Goal: Information Seeking & Learning: Learn about a topic

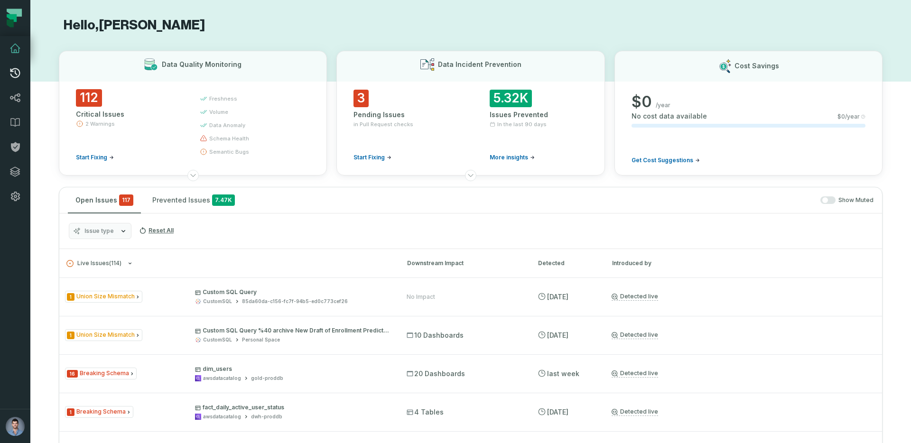
click at [14, 67] on icon at bounding box center [14, 72] width 11 height 11
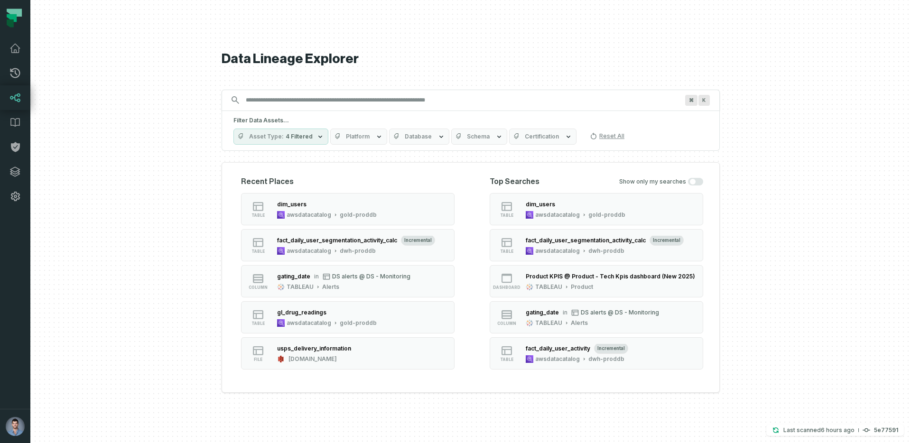
click at [280, 106] on input "Discovery Provider cmdk menu" at bounding box center [462, 100] width 444 height 15
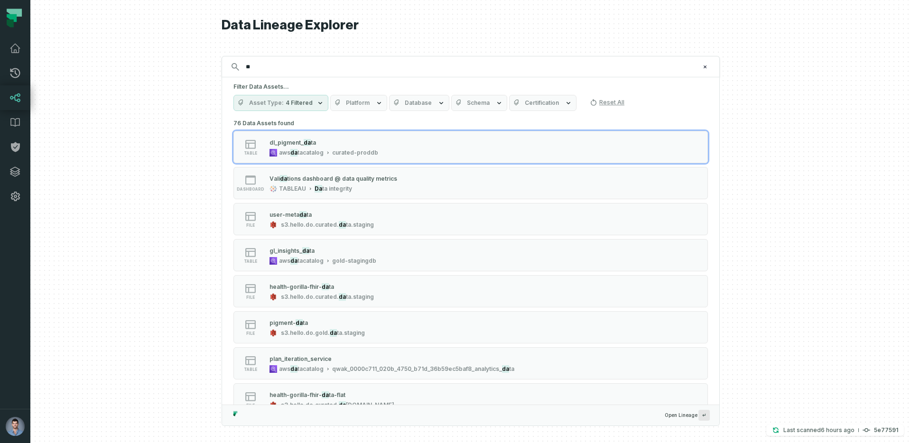
type input "*"
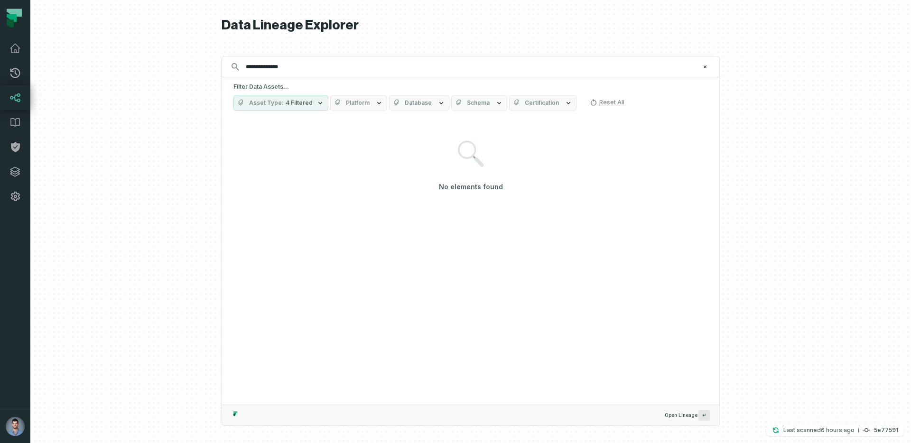
type input "**********"
click at [286, 107] on button "Asset Type 4 Filtered" at bounding box center [281, 103] width 95 height 16
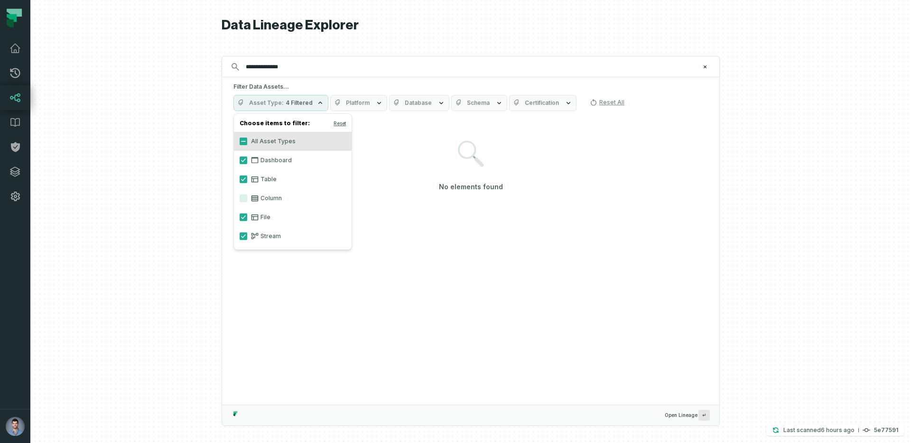
click at [262, 193] on label "Column" at bounding box center [293, 198] width 118 height 19
click at [247, 195] on button "Column" at bounding box center [244, 199] width 8 height 8
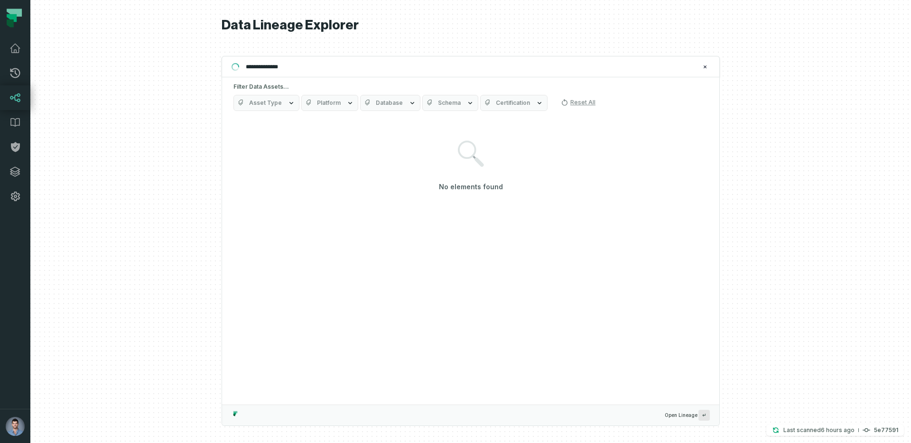
click at [142, 203] on div at bounding box center [470, 221] width 881 height 443
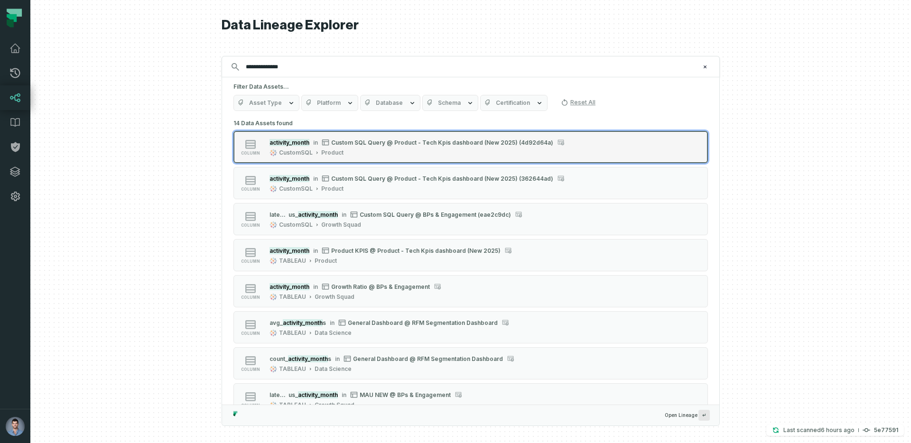
click at [430, 159] on button "column activity_month in Custom SQL Query @ Product - Tech Kpis dashboard (New …" at bounding box center [471, 147] width 475 height 32
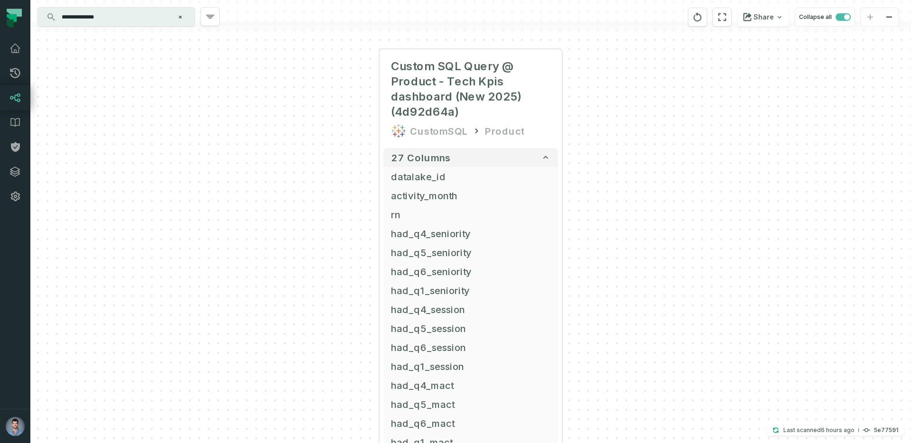
drag, startPoint x: 278, startPoint y: 363, endPoint x: 278, endPoint y: 207, distance: 155.7
click at [278, 207] on div "+ Custom SQL Query @ Product - Tech Kpis dashboard (New 2025) (4d92d64a) Custom…" at bounding box center [470, 221] width 881 height 443
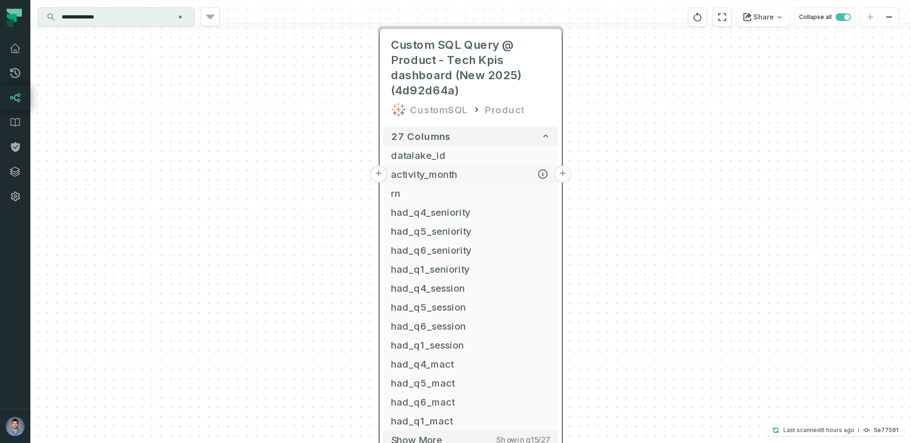
click at [382, 170] on button "+" at bounding box center [378, 174] width 17 height 17
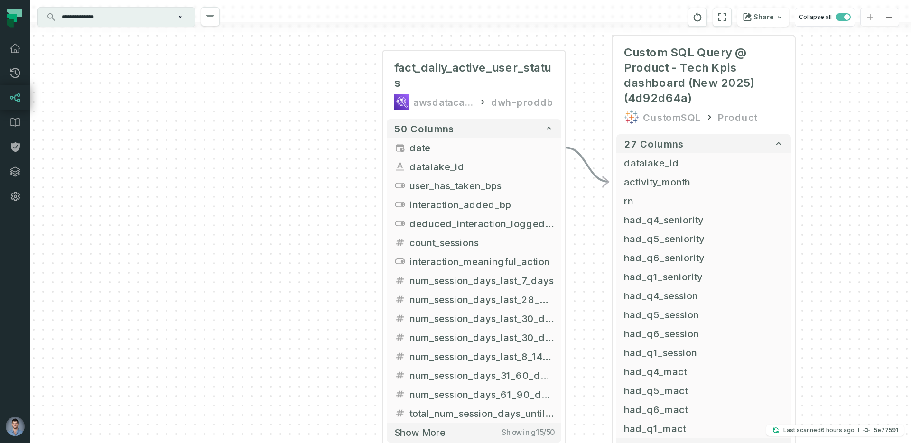
drag, startPoint x: 257, startPoint y: 280, endPoint x: 262, endPoint y: 134, distance: 145.8
click at [262, 135] on div "+ fact_daily_active_user_status awsdatacatalog dwh-proddb + 50 columns + date +…" at bounding box center [470, 221] width 881 height 443
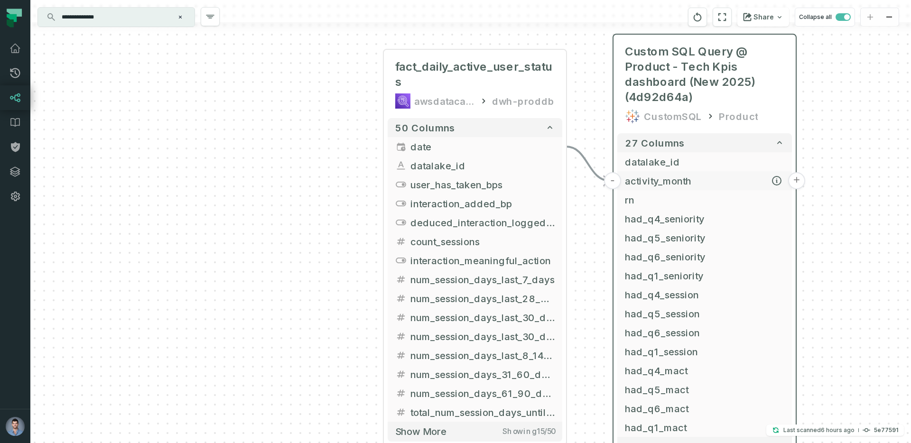
click at [651, 185] on span "activity_month" at bounding box center [704, 181] width 159 height 14
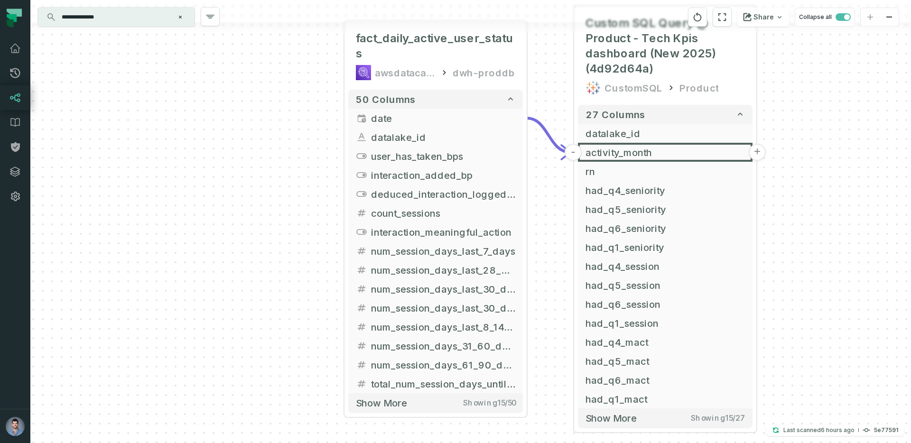
drag, startPoint x: 337, startPoint y: 215, endPoint x: 281, endPoint y: 167, distance: 74.0
click at [281, 167] on div "+ fact_daily_active_user_status awsdatacatalog dwh-proddb + 50 columns + date +…" at bounding box center [470, 221] width 881 height 443
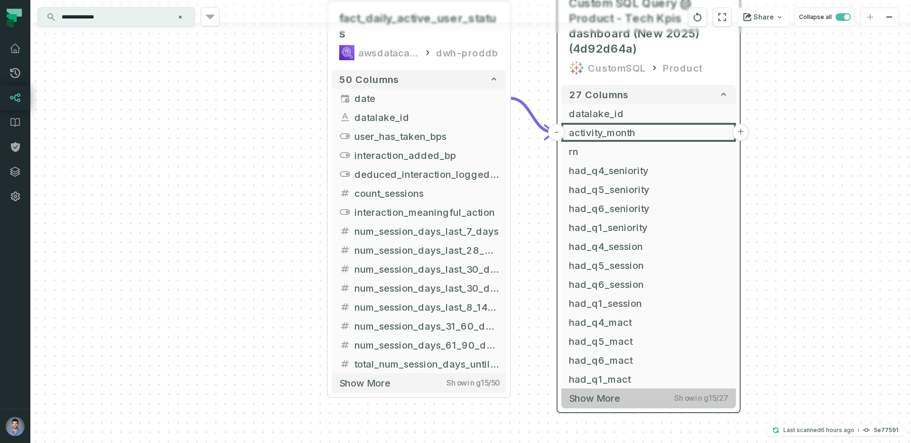
click at [701, 402] on span "Showing 15 / 27" at bounding box center [701, 398] width 54 height 9
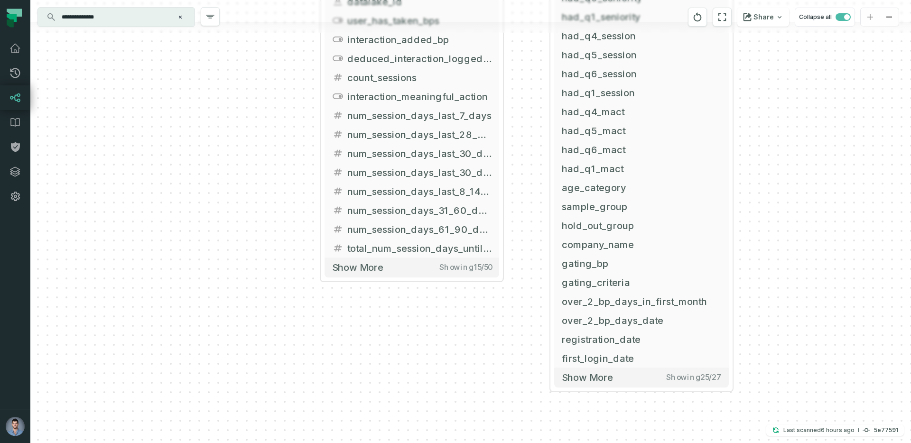
drag, startPoint x: 854, startPoint y: 340, endPoint x: 852, endPoint y: 121, distance: 219.3
click at [852, 121] on div "+ fact_daily_active_user_status awsdatacatalog dwh-proddb + 50 columns + date +…" at bounding box center [470, 221] width 881 height 443
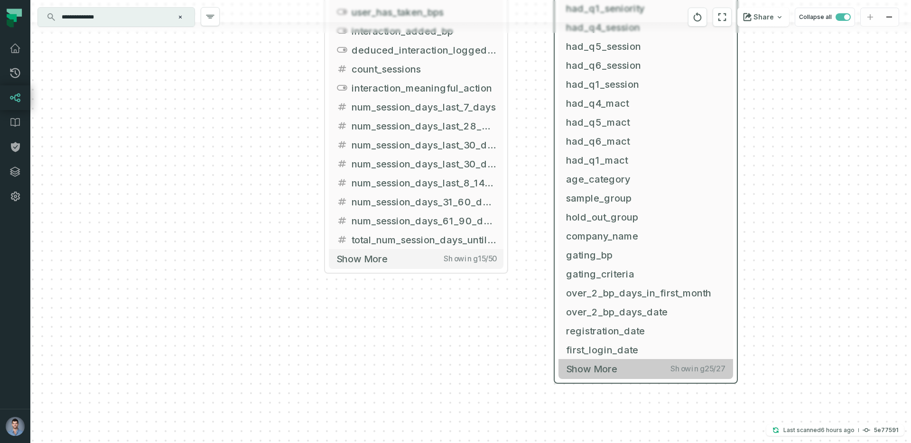
click at [609, 367] on span "Show more" at bounding box center [591, 369] width 51 height 12
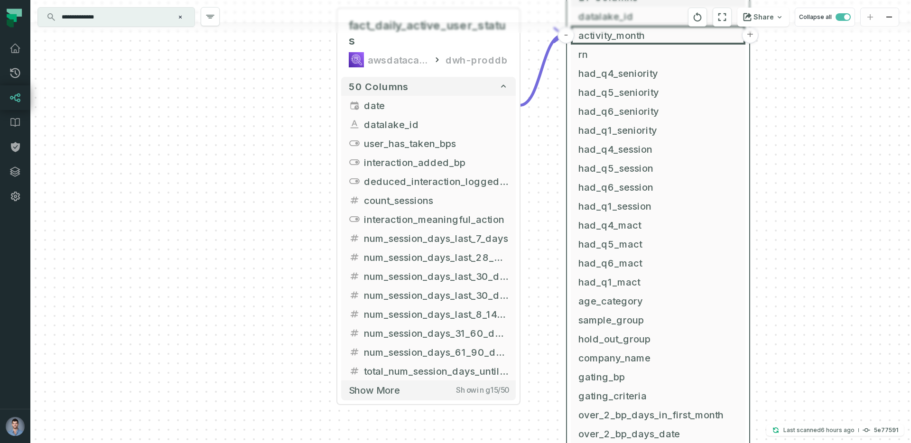
drag, startPoint x: 781, startPoint y: 271, endPoint x: 793, endPoint y: 393, distance: 122.6
click at [793, 393] on div "+ fact_daily_active_user_status awsdatacatalog dwh-proddb + 50 columns + date +…" at bounding box center [470, 221] width 881 height 443
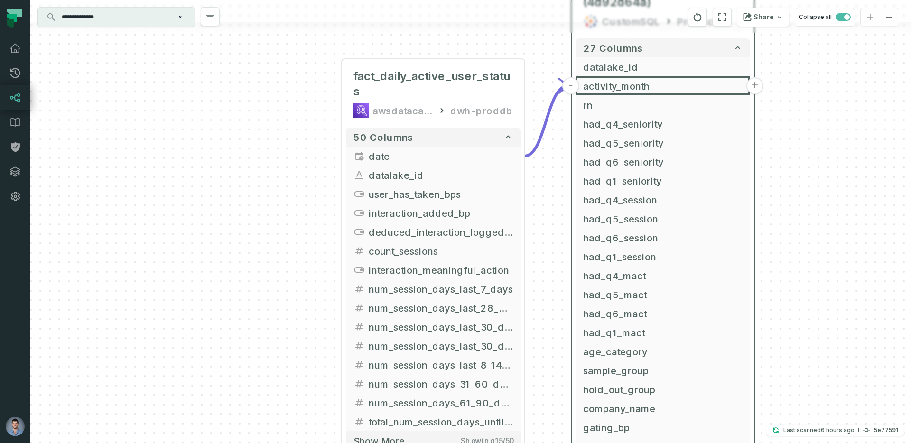
drag, startPoint x: 793, startPoint y: 211, endPoint x: 803, endPoint y: 325, distance: 114.8
click at [803, 325] on div "+ fact_daily_active_user_status awsdatacatalog dwh-proddb + 50 columns + date +…" at bounding box center [470, 221] width 881 height 443
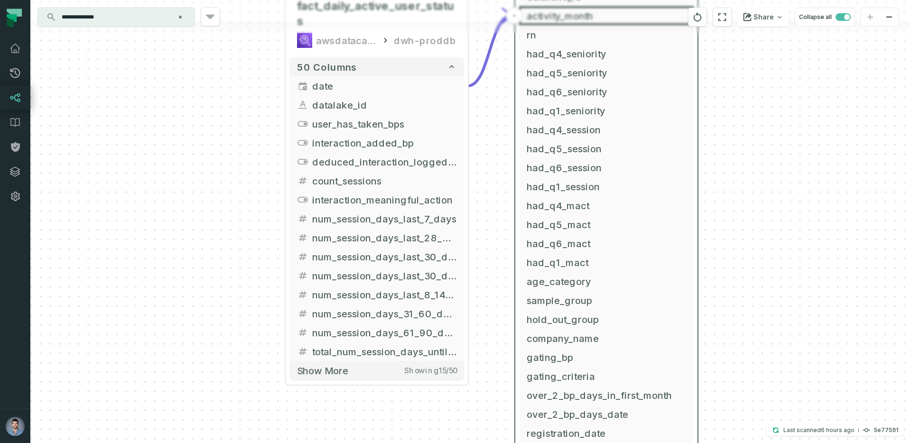
drag, startPoint x: 188, startPoint y: 336, endPoint x: 126, endPoint y: 206, distance: 143.9
click at [126, 206] on div "+ fact_daily_active_user_status awsdatacatalog dwh-proddb + 50 columns + date +…" at bounding box center [470, 221] width 881 height 443
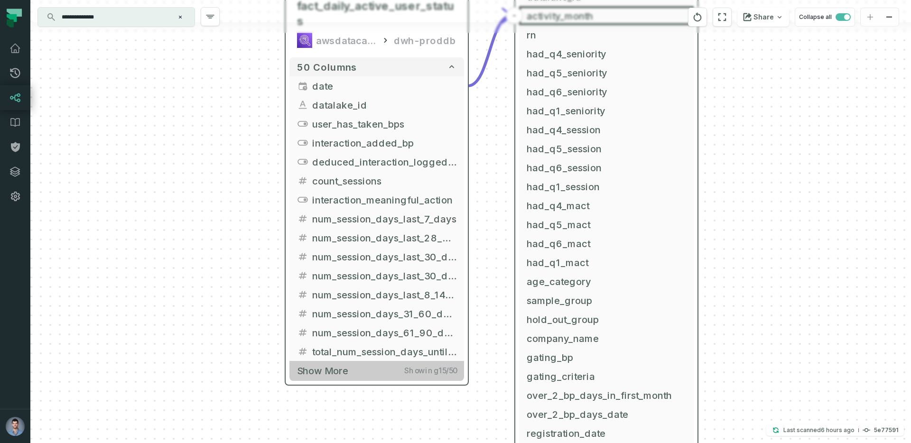
click at [323, 367] on span "Show more" at bounding box center [322, 371] width 51 height 12
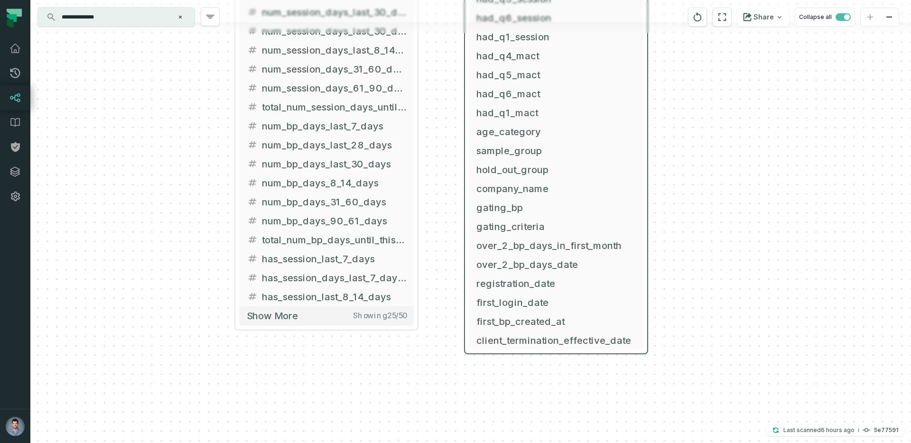
drag, startPoint x: 234, startPoint y: 385, endPoint x: 183, endPoint y: 140, distance: 250.0
click at [183, 140] on div "+ fact_daily_active_user_status awsdatacatalog dwh-proddb + 50 columns + date +…" at bounding box center [470, 221] width 881 height 443
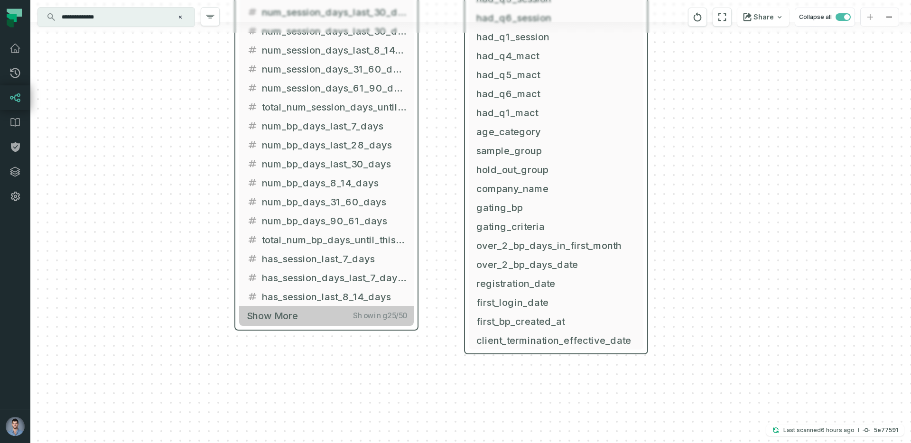
click at [294, 308] on button "Show more Showing 25 / 50" at bounding box center [326, 315] width 175 height 19
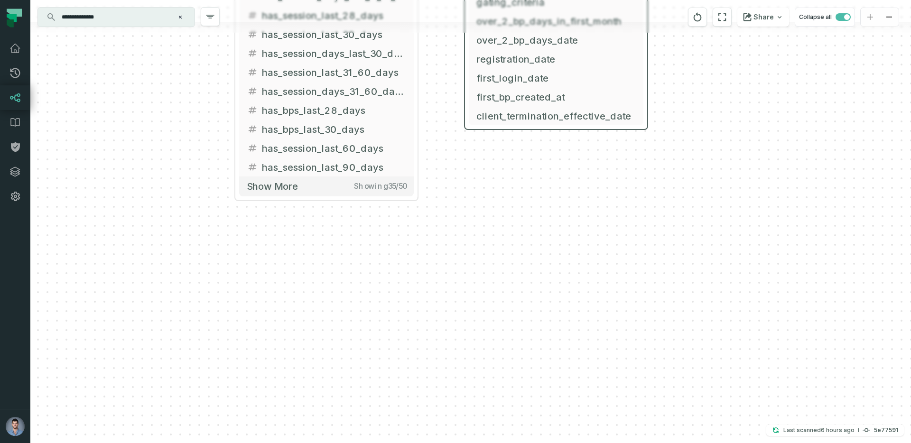
drag, startPoint x: 184, startPoint y: 321, endPoint x: 188, endPoint y: 18, distance: 302.9
click at [188, 18] on div "+ fact_daily_active_user_status awsdatacatalog dwh-proddb + 50 columns + date +…" at bounding box center [470, 221] width 881 height 443
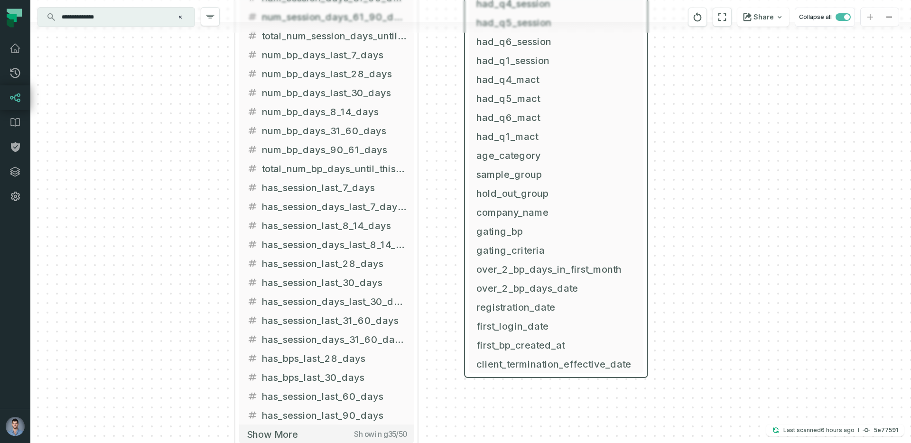
drag, startPoint x: 533, startPoint y: 251, endPoint x: 533, endPoint y: 499, distance: 248.2
click at [533, 443] on html "Pull Requests Dashboard Lineage Data Catalog Policies Integrations Settings [PE…" at bounding box center [455, 221] width 911 height 443
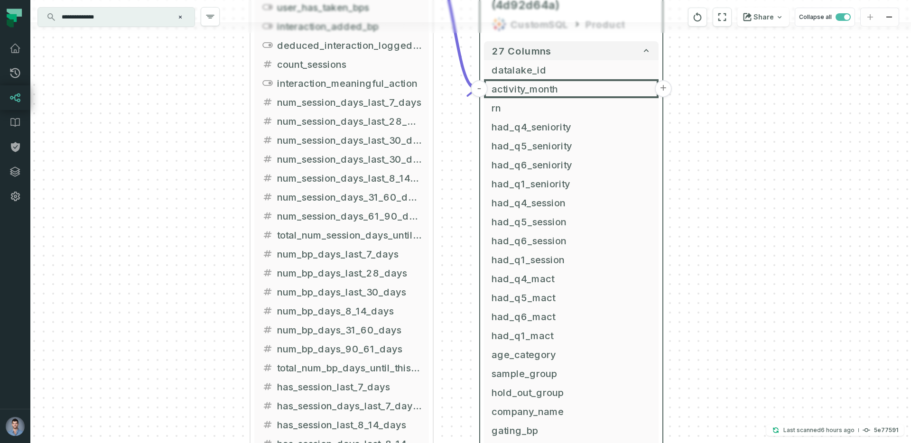
drag, startPoint x: 684, startPoint y: 175, endPoint x: 701, endPoint y: 444, distance: 269.6
click at [701, 443] on html "Pull Requests Dashboard Lineage Data Catalog Policies Integrations Settings [PE…" at bounding box center [455, 221] width 911 height 443
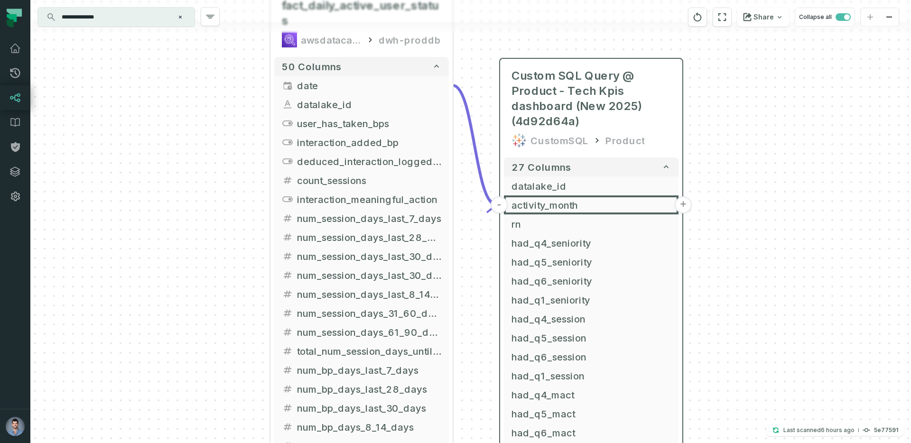
drag, startPoint x: 753, startPoint y: 150, endPoint x: 772, endPoint y: 200, distance: 53.9
click at [772, 198] on div "+ fact_daily_active_user_status awsdatacatalog dwh-proddb + 50 columns + date +…" at bounding box center [470, 221] width 881 height 443
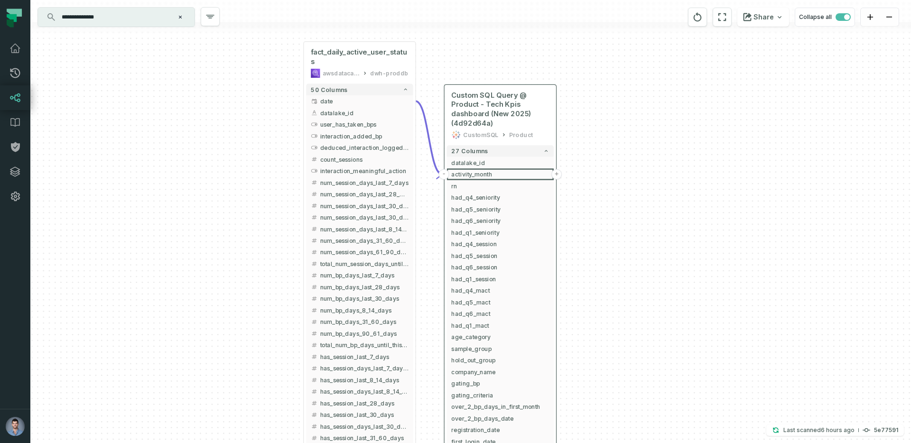
drag, startPoint x: 234, startPoint y: 150, endPoint x: 294, endPoint y: 136, distance: 62.3
click at [294, 136] on div "+ fact_daily_active_user_status awsdatacatalog dwh-proddb + 50 columns + date +…" at bounding box center [470, 221] width 881 height 443
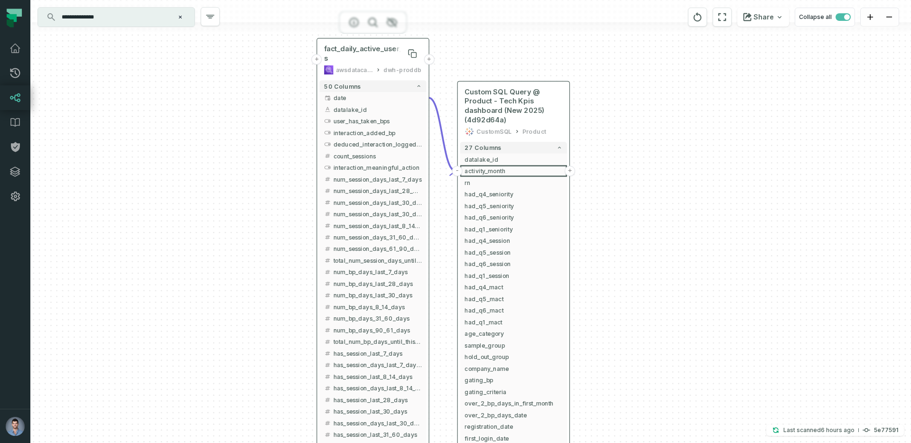
click at [353, 63] on span "fact_daily_active_user_status" at bounding box center [373, 53] width 98 height 19
click at [318, 61] on button "+" at bounding box center [317, 59] width 10 height 10
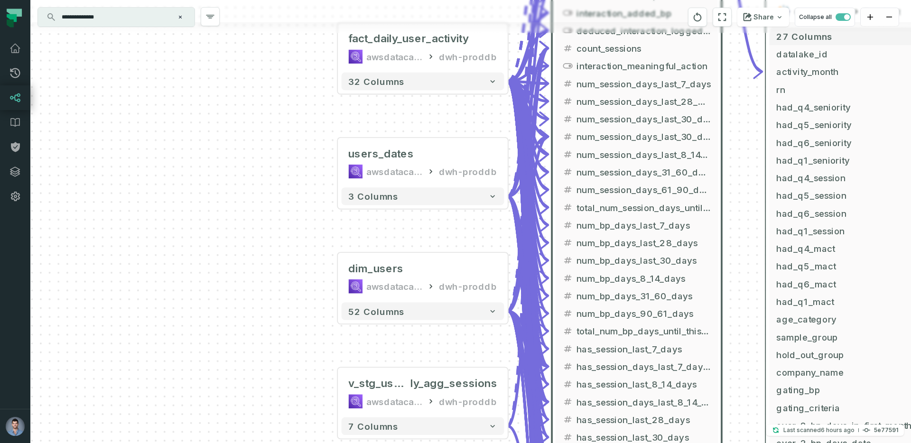
drag, startPoint x: 357, startPoint y: 127, endPoint x: 276, endPoint y: 53, distance: 109.9
click at [275, 55] on div "+ fact_daily_user_activity awsdatacatalog dwh-proddb + 32 columns + users_dates…" at bounding box center [470, 221] width 881 height 443
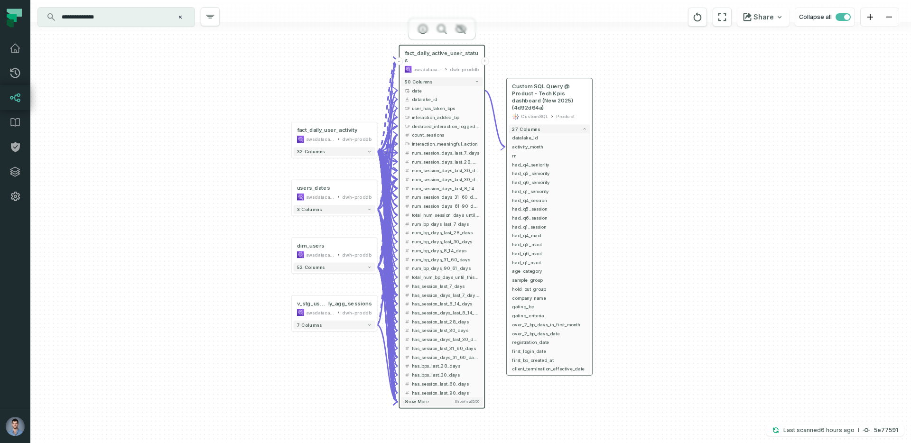
drag, startPoint x: 275, startPoint y: 68, endPoint x: 277, endPoint y: 172, distance: 104.0
click at [277, 172] on div "+ fact_daily_user_activity awsdatacatalog dwh-proddb + 32 columns + users_dates…" at bounding box center [470, 221] width 881 height 443
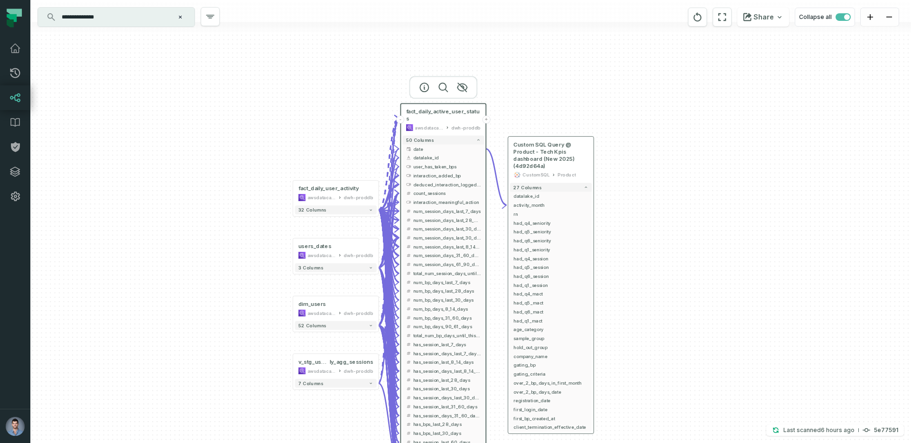
drag, startPoint x: 346, startPoint y: 47, endPoint x: 348, endPoint y: 106, distance: 58.4
click at [348, 106] on div "+ fact_daily_user_activity awsdatacatalog dwh-proddb + 32 columns + users_dates…" at bounding box center [470, 221] width 881 height 443
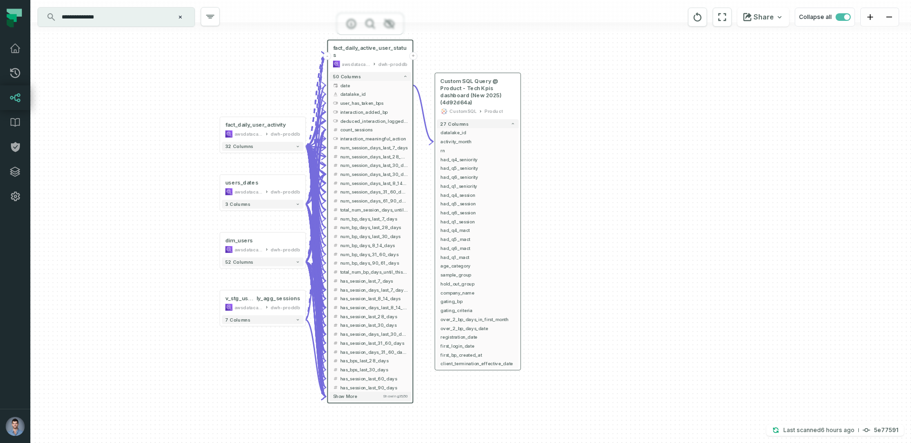
drag, startPoint x: 319, startPoint y: 139, endPoint x: 250, endPoint y: 76, distance: 92.8
click at [250, 76] on div "+ fact_daily_user_activity awsdatacatalog dwh-proddb + 32 columns + users_dates…" at bounding box center [470, 221] width 881 height 443
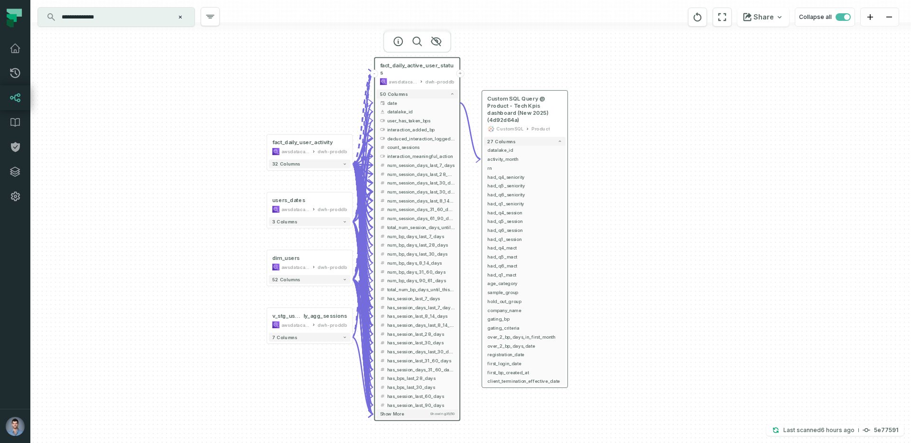
drag, startPoint x: 250, startPoint y: 76, endPoint x: 293, endPoint y: 93, distance: 45.7
click at [293, 93] on div "+ fact_daily_user_activity awsdatacatalog dwh-proddb + 32 columns + users_dates…" at bounding box center [470, 221] width 881 height 443
click at [505, 161] on span "activity_month" at bounding box center [524, 159] width 75 height 7
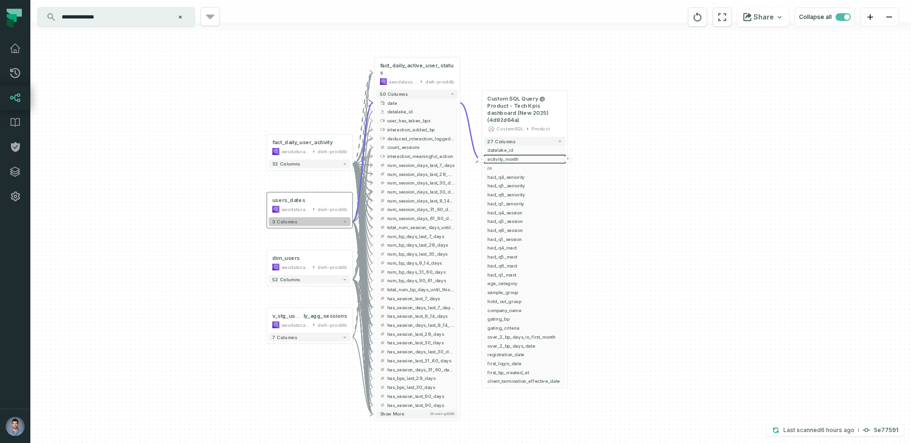
click at [284, 225] on button "3 columns" at bounding box center [310, 221] width 82 height 9
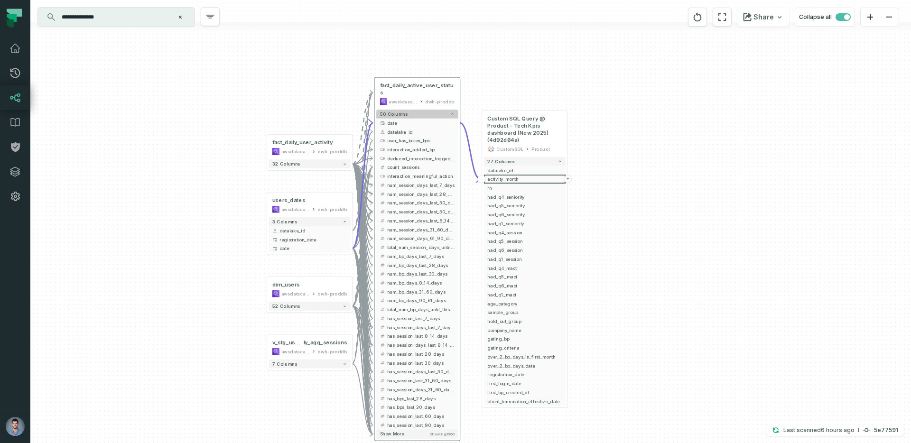
click at [439, 113] on button "50 columns" at bounding box center [417, 114] width 82 height 9
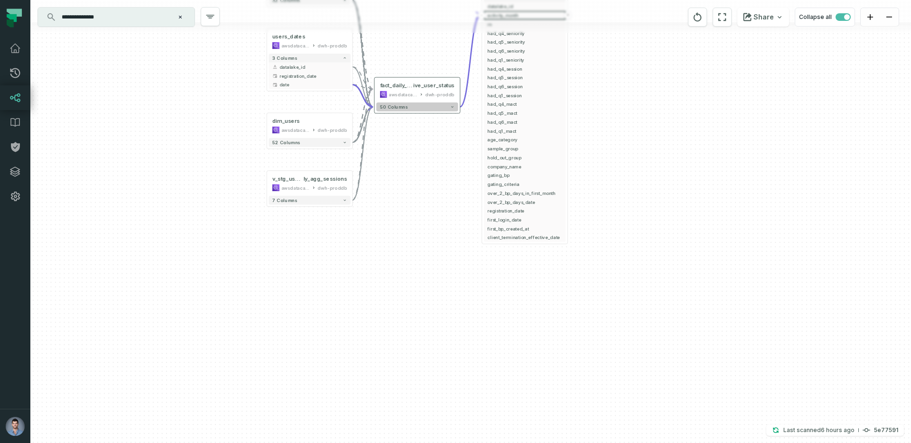
click at [439, 113] on div "+ fact_daily_user_activity awsdatacatalog dwh-proddb + 32 columns + users_dates…" at bounding box center [470, 221] width 881 height 443
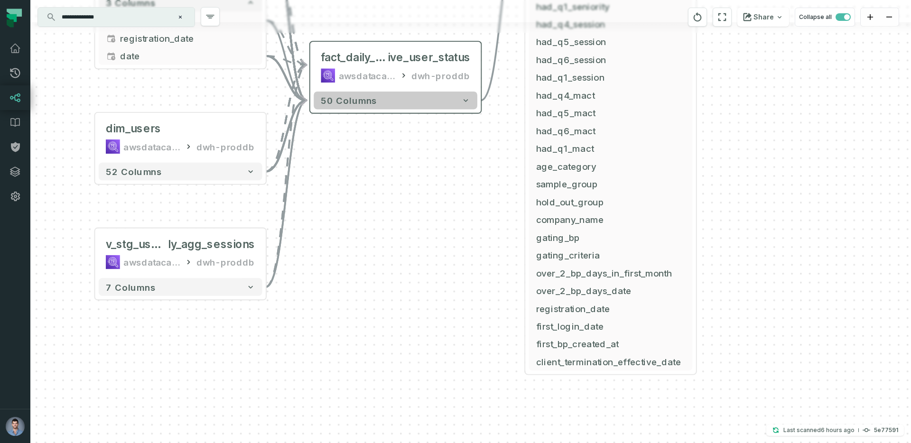
click at [429, 107] on button "50 columns" at bounding box center [396, 101] width 164 height 18
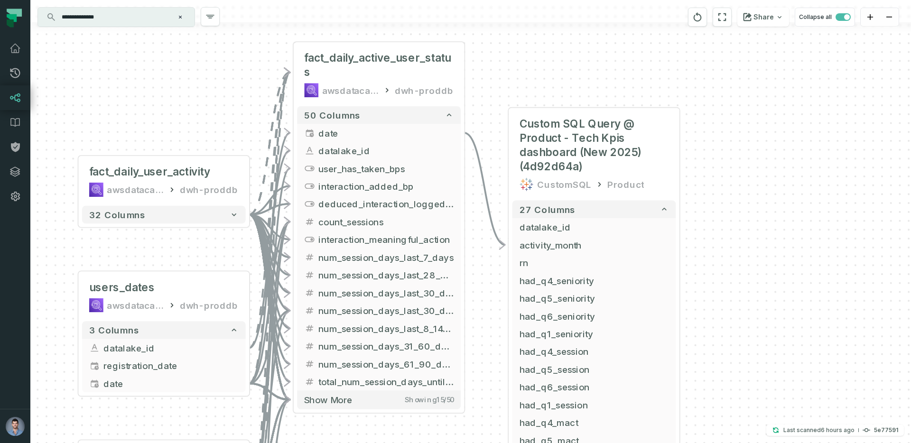
drag, startPoint x: 520, startPoint y: 84, endPoint x: 525, endPoint y: 63, distance: 21.5
click at [525, 63] on div "+ fact_daily_user_activity awsdatacatalog dwh-proddb + 32 columns + users_dates…" at bounding box center [470, 221] width 881 height 443
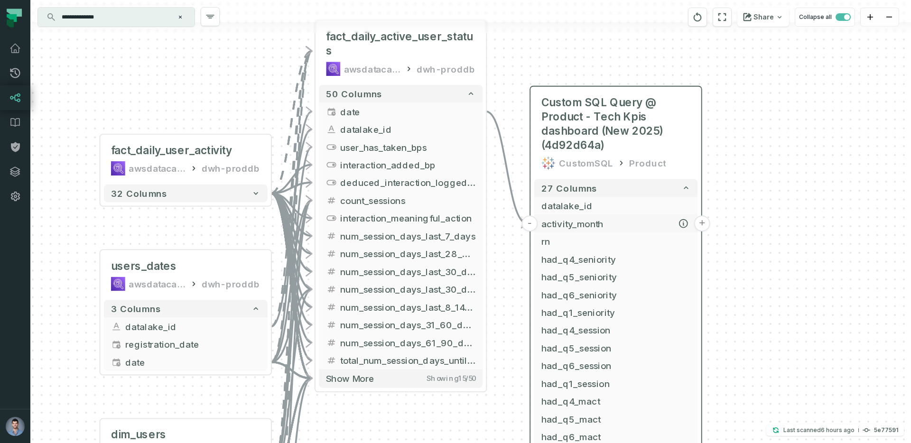
click at [585, 219] on span "activity_month" at bounding box center [617, 223] width 150 height 13
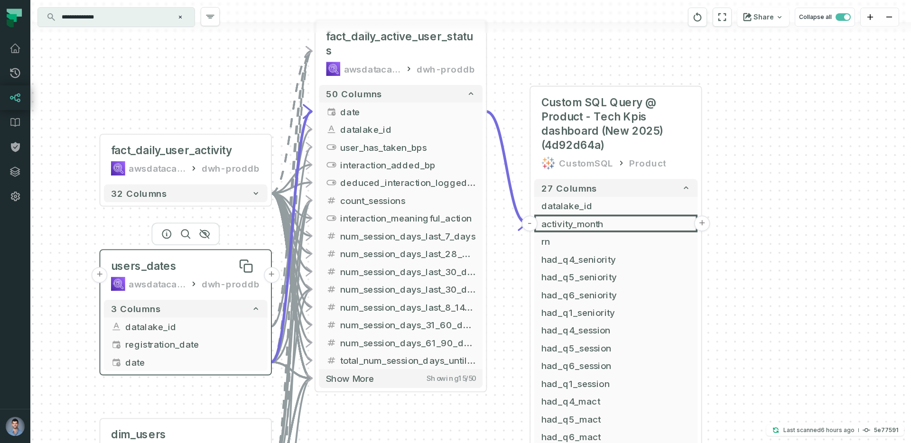
click at [129, 273] on span "users_dates" at bounding box center [144, 266] width 66 height 14
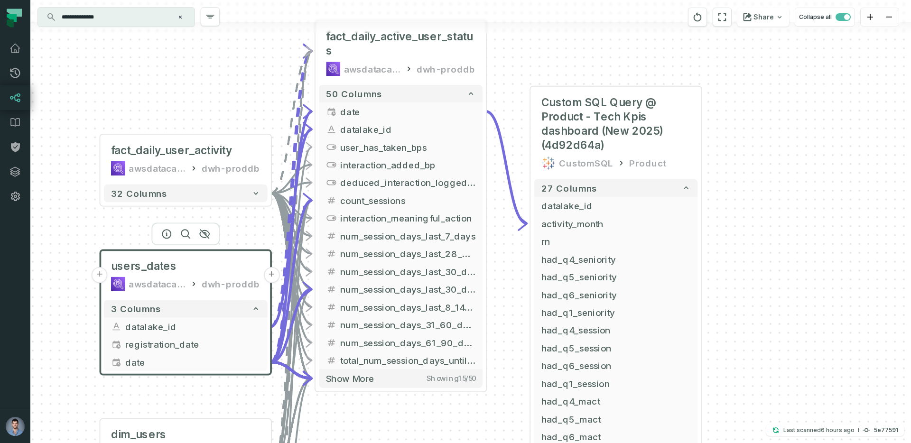
click at [99, 278] on button "+" at bounding box center [100, 275] width 16 height 16
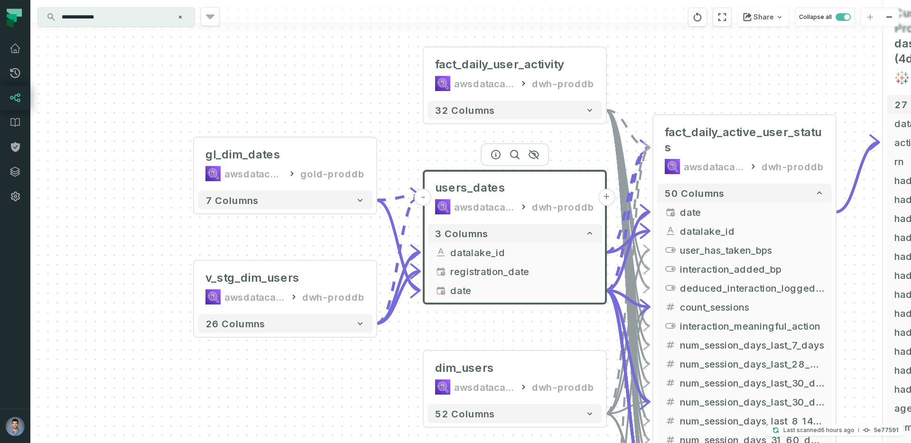
drag, startPoint x: 278, startPoint y: 287, endPoint x: 84, endPoint y: 280, distance: 194.3
click at [84, 280] on div "+ gl_dim_dates awsdatacatalog gold-proddb + 7 columns + v_stg_dim_users awsdata…" at bounding box center [470, 221] width 881 height 443
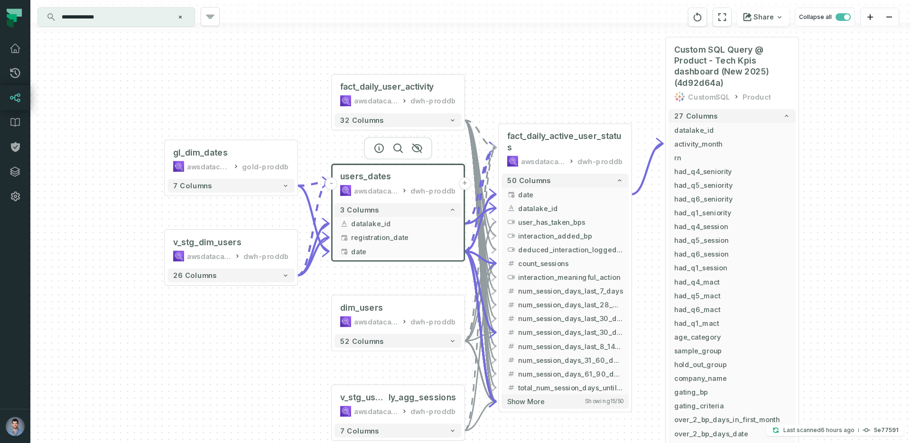
drag, startPoint x: 297, startPoint y: 150, endPoint x: 191, endPoint y: 120, distance: 109.7
click at [191, 120] on div "+ gl_dim_dates awsdatacatalog gold-proddb + 7 columns + v_stg_dim_users awsdata…" at bounding box center [470, 221] width 881 height 443
click at [701, 143] on span "activity_month" at bounding box center [732, 144] width 116 height 10
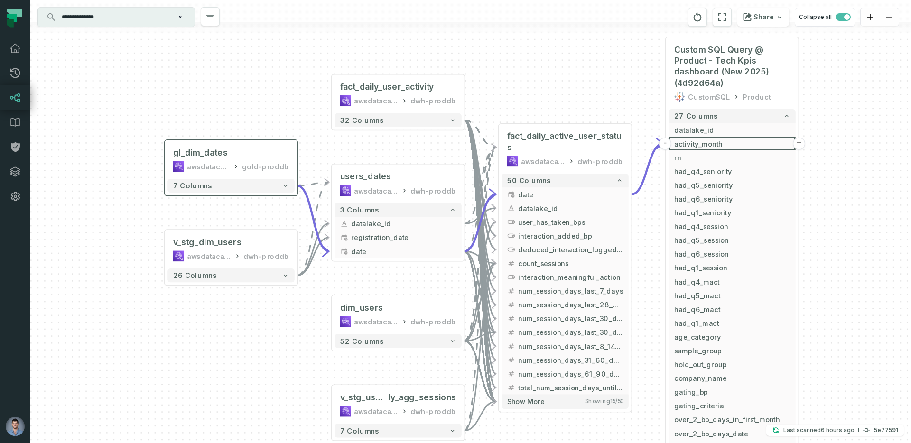
click at [264, 193] on div "7 columns" at bounding box center [231, 185] width 132 height 19
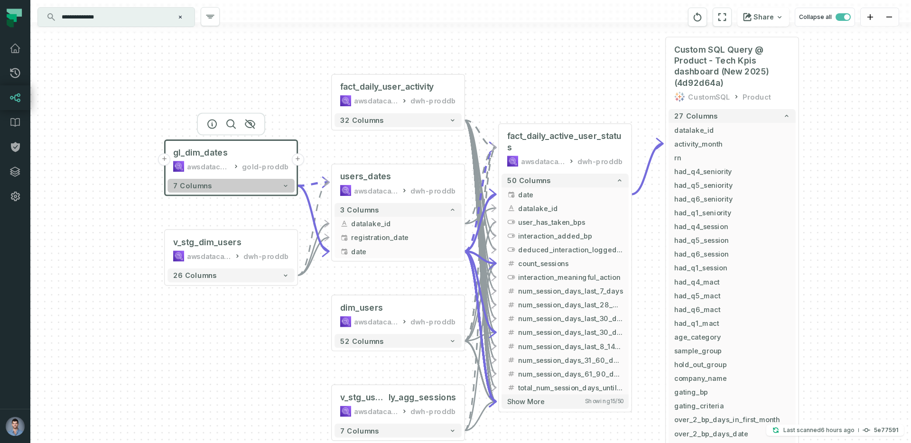
click at [253, 189] on button "7 columns" at bounding box center [231, 186] width 127 height 14
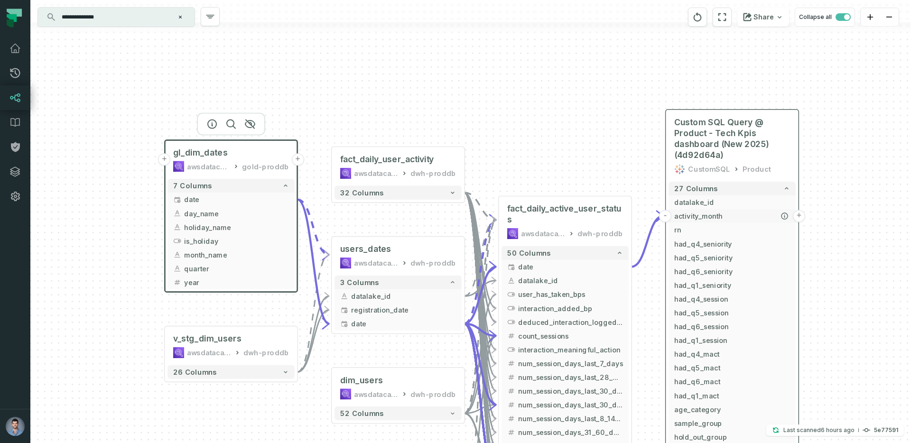
click at [703, 216] on span "activity_month" at bounding box center [732, 216] width 116 height 10
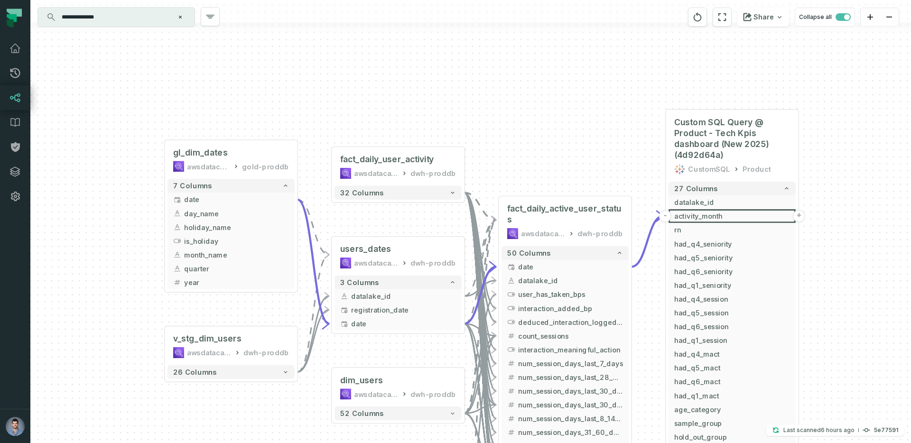
click at [115, 25] on div "**********" at bounding box center [116, 17] width 157 height 19
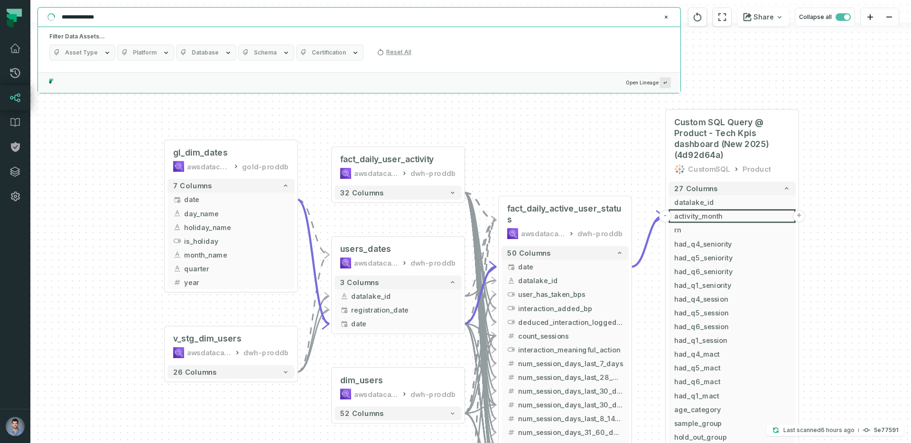
click at [111, 24] on input "**********" at bounding box center [358, 16] width 605 height 15
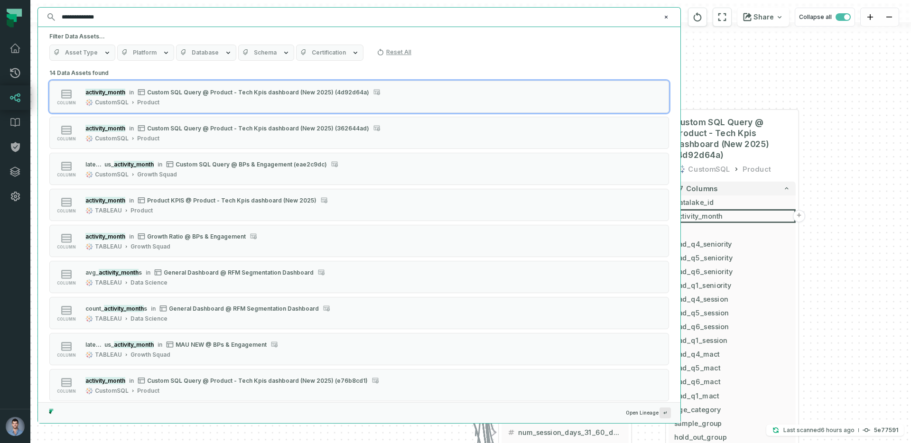
paste input "**"
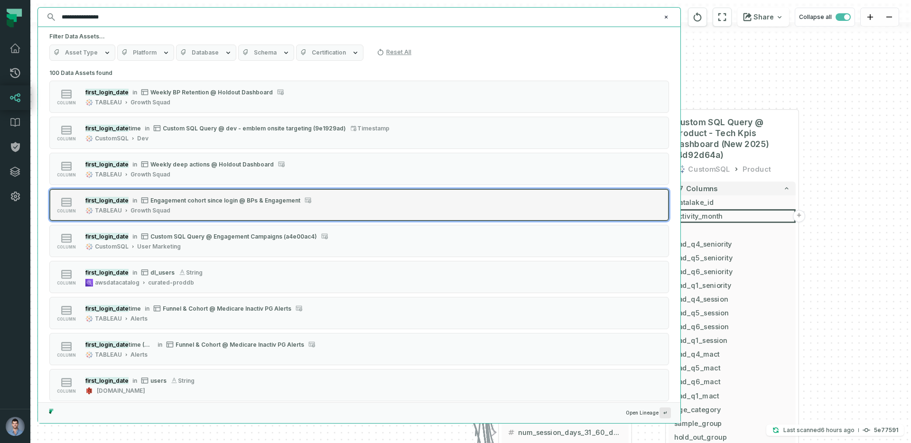
click at [275, 199] on span "Engagement cohort since login @ BPs & Engagement" at bounding box center [225, 200] width 150 height 7
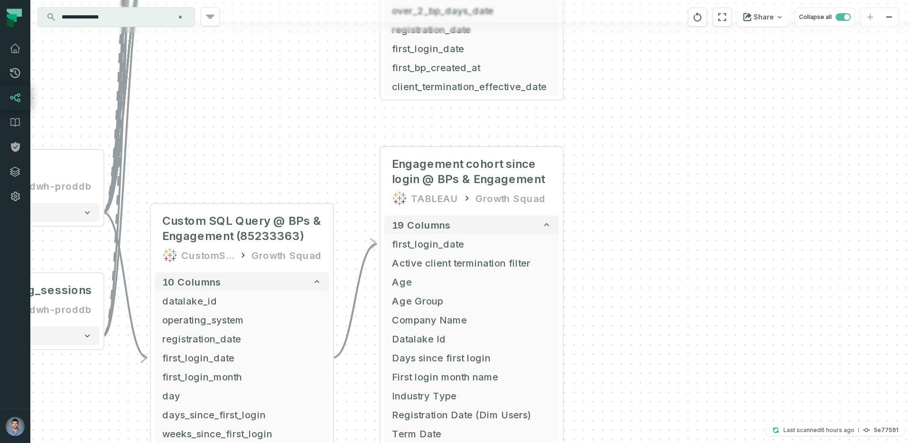
drag, startPoint x: 641, startPoint y: 146, endPoint x: 642, endPoint y: 3, distance: 142.9
click at [642, 3] on div "+ gl_dim_dates awsdatacatalog gold-proddb + 7 columns + date + + day_name + hol…" at bounding box center [470, 221] width 881 height 443
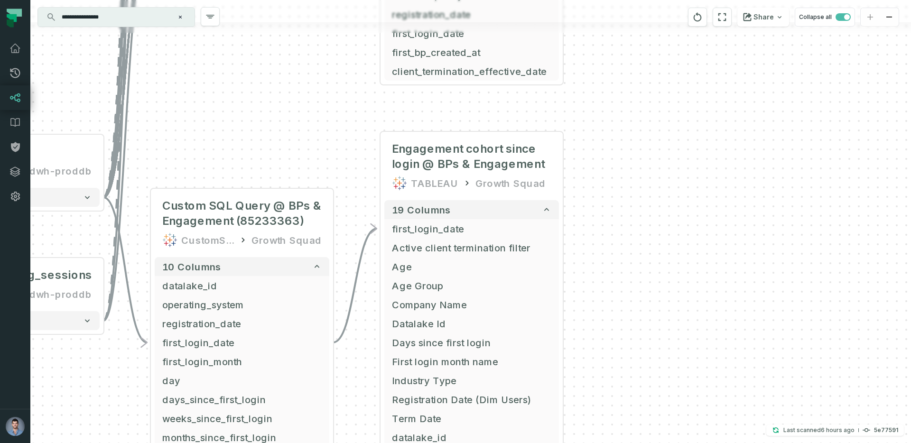
drag, startPoint x: 667, startPoint y: 252, endPoint x: 666, endPoint y: 148, distance: 103.5
click at [667, 150] on div "+ gl_dim_dates awsdatacatalog gold-proddb + 7 columns + date + + day_name + hol…" at bounding box center [470, 221] width 881 height 443
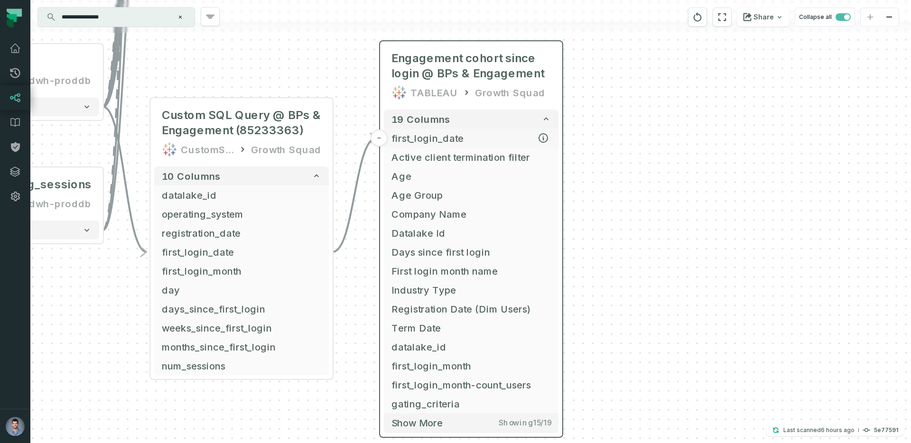
click at [474, 140] on span "first_login_date" at bounding box center [471, 138] width 159 height 14
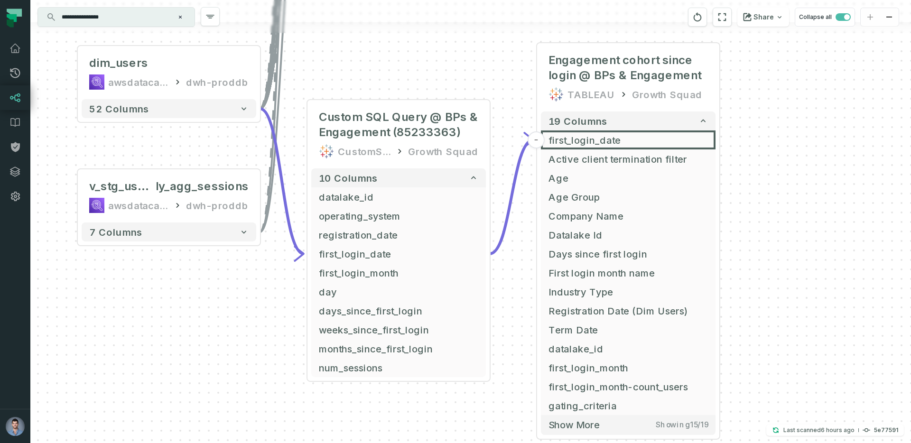
drag, startPoint x: 125, startPoint y: 282, endPoint x: 282, endPoint y: 284, distance: 157.1
click at [282, 284] on div "+ gl_dim_dates awsdatacatalog gold-proddb + 7 columns + date + + day_name + hol…" at bounding box center [470, 221] width 881 height 443
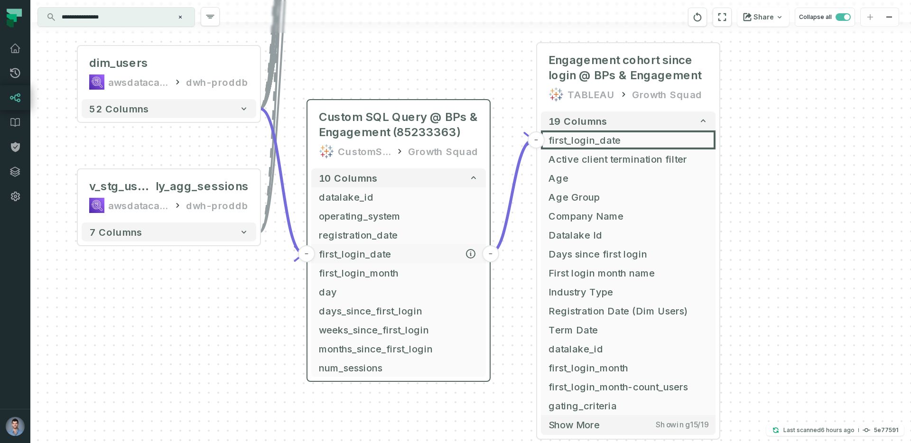
click at [331, 251] on span "first_login_date" at bounding box center [398, 254] width 159 height 14
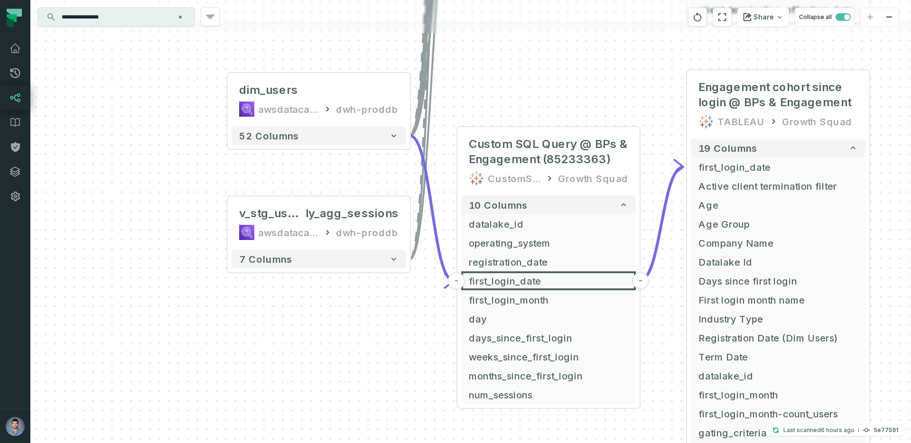
drag, startPoint x: 170, startPoint y: 281, endPoint x: 322, endPoint y: 308, distance: 154.3
click at [322, 308] on div "+ gl_dim_dates awsdatacatalog gold-proddb + 7 columns + date + + day_name + hol…" at bounding box center [470, 221] width 881 height 443
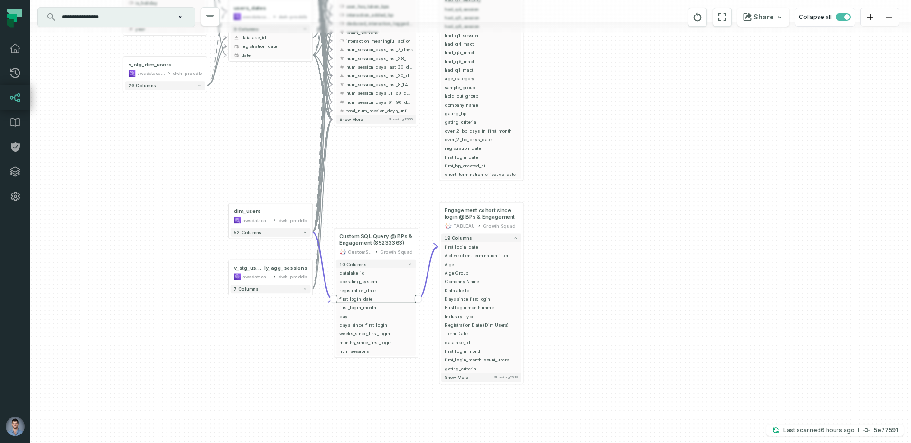
drag, startPoint x: 322, startPoint y: 308, endPoint x: 270, endPoint y: 310, distance: 51.8
click at [270, 310] on div "+ gl_dim_dates awsdatacatalog gold-proddb + 7 columns + date + + day_name + hol…" at bounding box center [470, 221] width 881 height 443
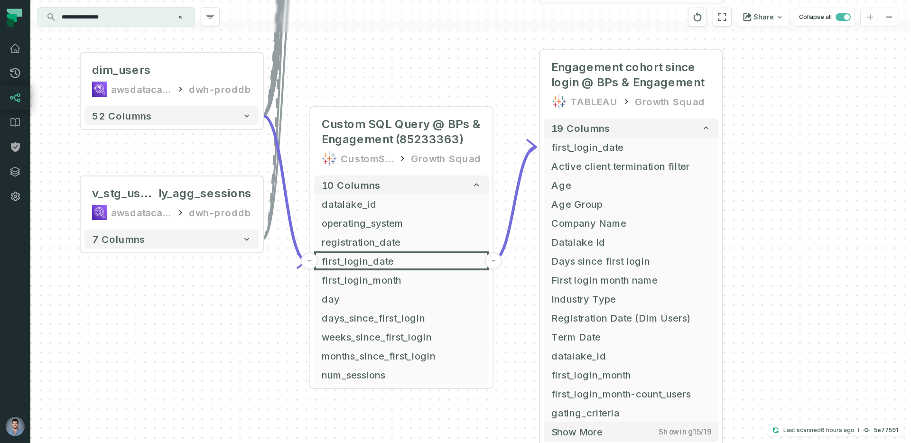
drag, startPoint x: 270, startPoint y: 310, endPoint x: 172, endPoint y: 287, distance: 100.4
click at [172, 287] on div "+ gl_dim_dates awsdatacatalog gold-proddb + 7 columns + date + + day_name + hol…" at bounding box center [470, 221] width 881 height 443
click at [356, 282] on span "first_login_month" at bounding box center [400, 279] width 159 height 14
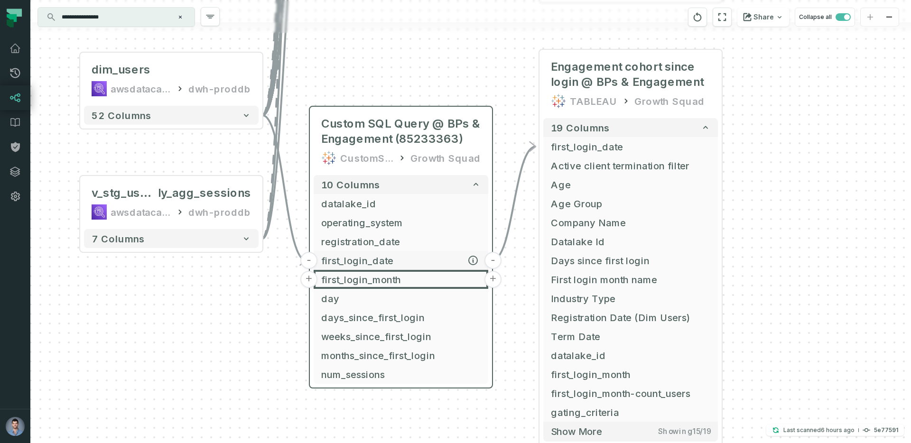
click at [377, 254] on span "first_login_date" at bounding box center [400, 260] width 159 height 14
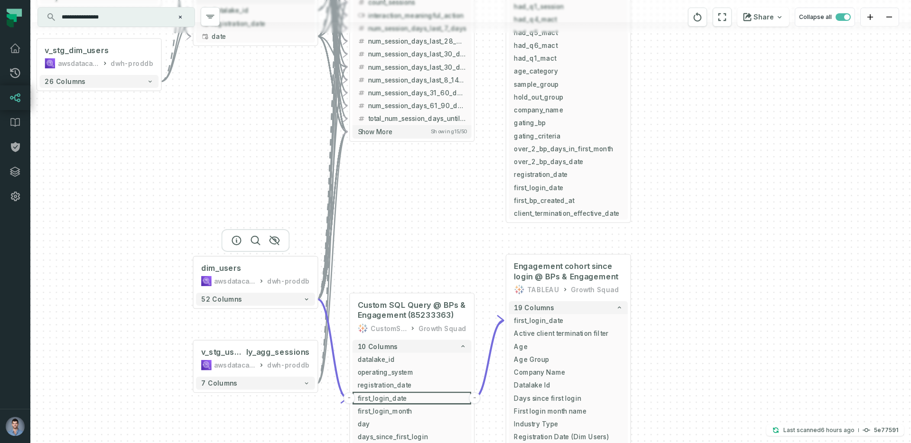
drag, startPoint x: 182, startPoint y: 131, endPoint x: 300, endPoint y: 271, distance: 183.6
click at [290, 252] on div at bounding box center [255, 240] width 68 height 23
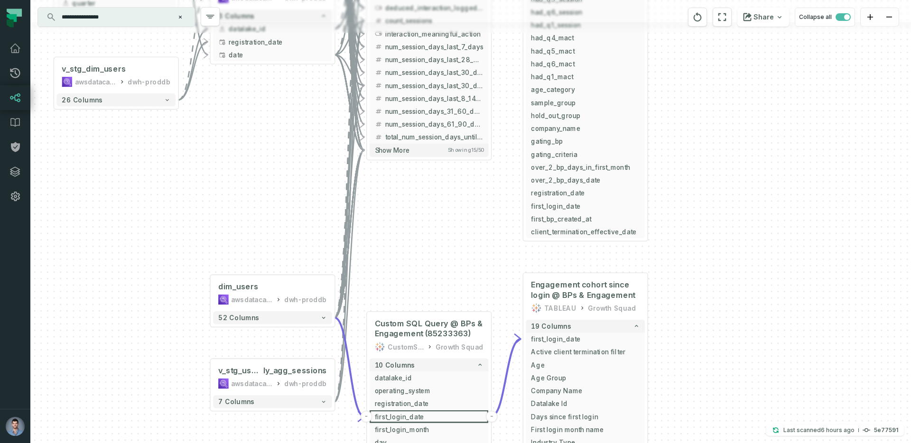
click at [114, 19] on input "**********" at bounding box center [115, 16] width 119 height 15
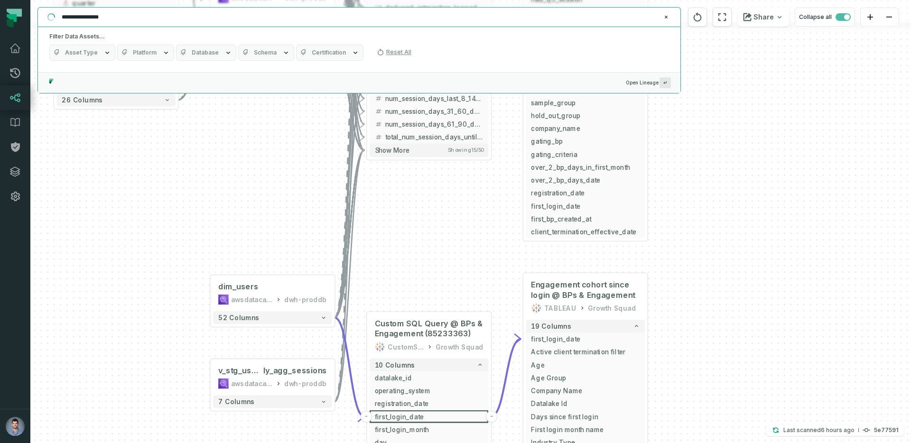
click at [114, 19] on input "**********" at bounding box center [358, 16] width 605 height 15
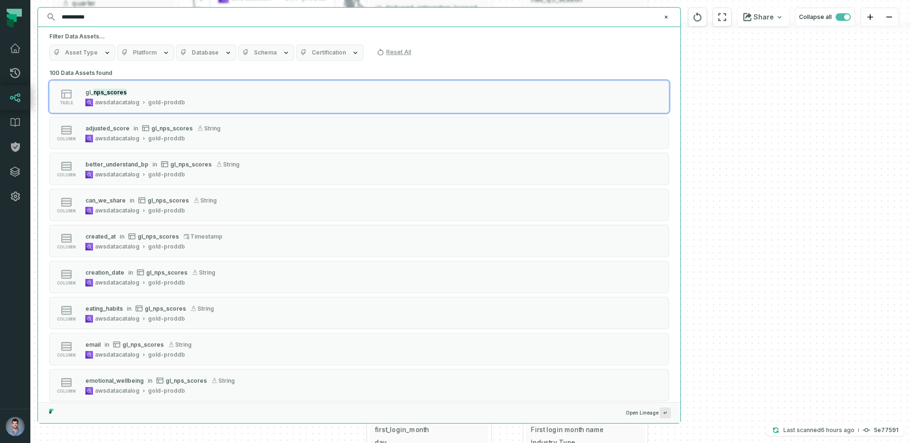
click at [83, 52] on span "Asset Type" at bounding box center [81, 53] width 33 height 8
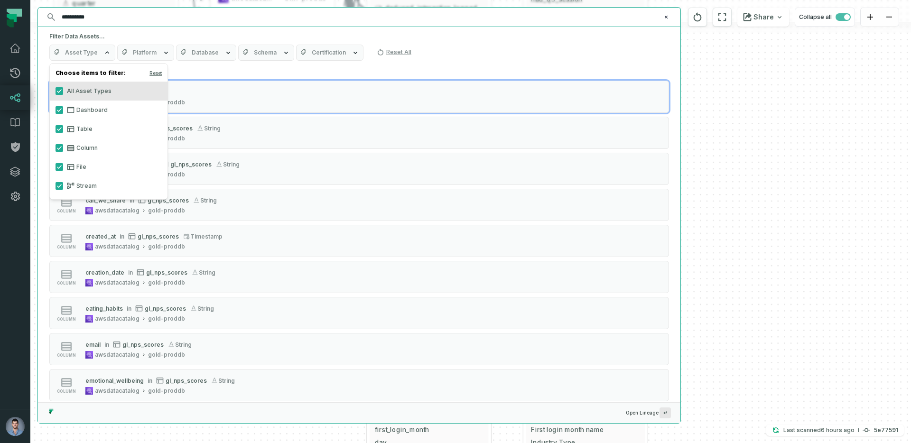
click at [82, 144] on label "Column" at bounding box center [109, 148] width 118 height 19
click at [63, 144] on button "Column" at bounding box center [60, 148] width 8 height 8
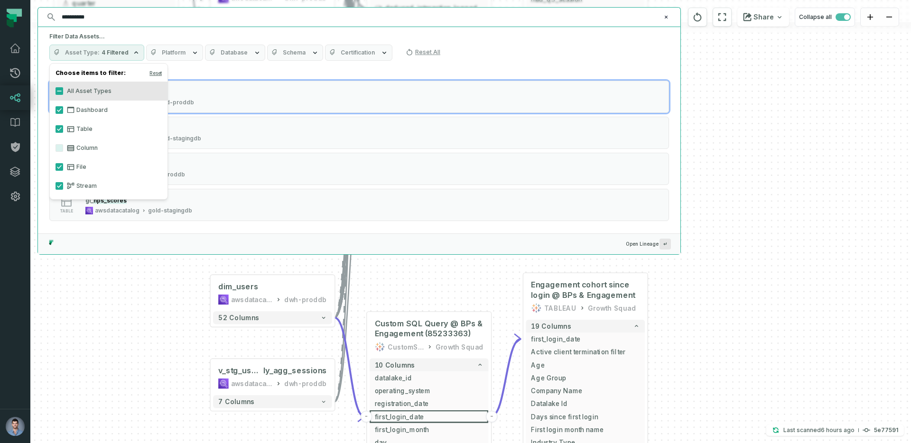
click at [187, 71] on div "4 Data Assets found table dl_ nps_scores awsdatacatalog curated-proddb table dl…" at bounding box center [359, 149] width 620 height 167
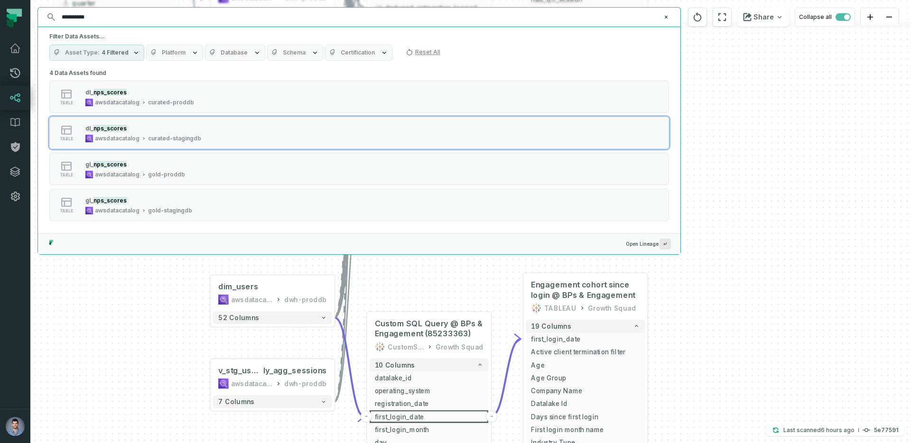
click at [87, 16] on input "**********" at bounding box center [358, 16] width 605 height 15
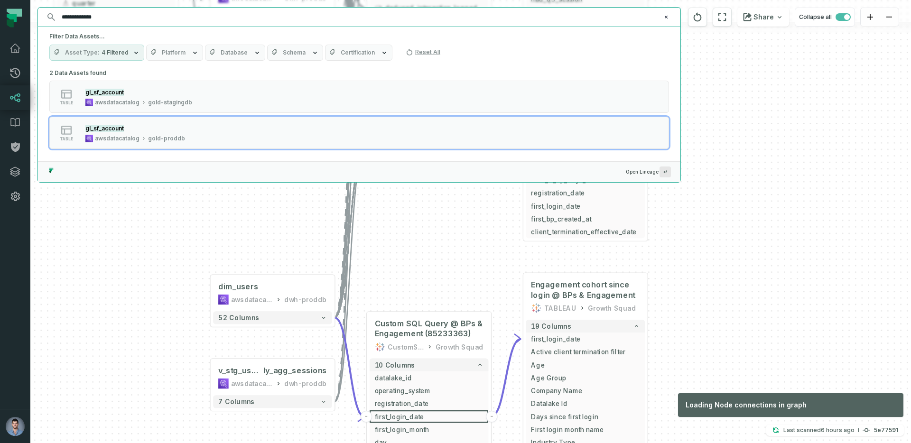
type input "**********"
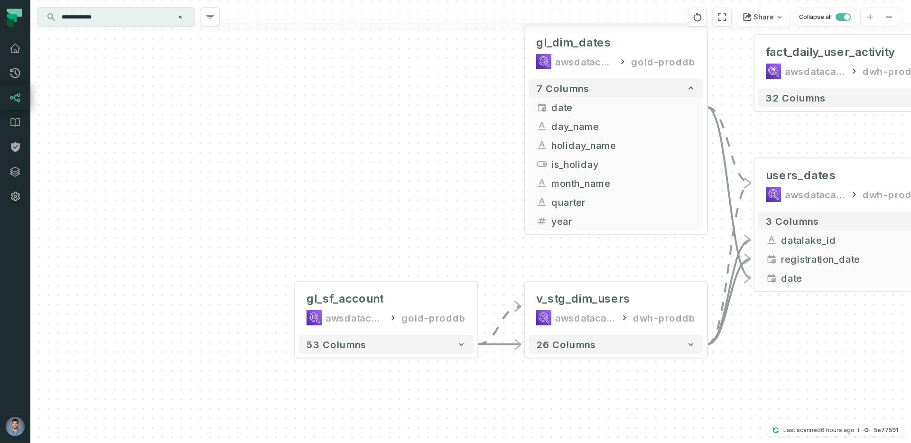
drag, startPoint x: 258, startPoint y: 180, endPoint x: 174, endPoint y: 267, distance: 121.2
click at [174, 267] on div "+ gl_dim_dates awsdatacatalog gold-proddb + 7 columns + date + + day_name + hol…" at bounding box center [470, 221] width 881 height 443
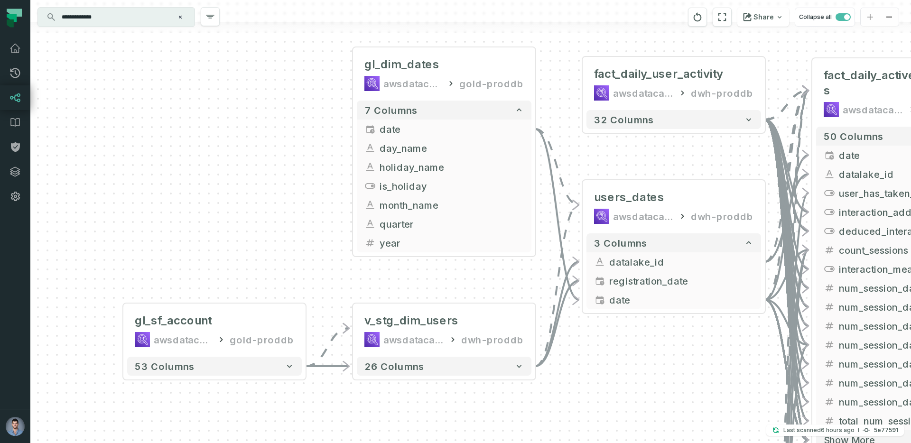
drag, startPoint x: 367, startPoint y: 188, endPoint x: 194, endPoint y: 210, distance: 174.6
click at [194, 210] on div "+ gl_dim_dates awsdatacatalog gold-proddb + 7 columns + date + + day_name + hol…" at bounding box center [470, 221] width 881 height 443
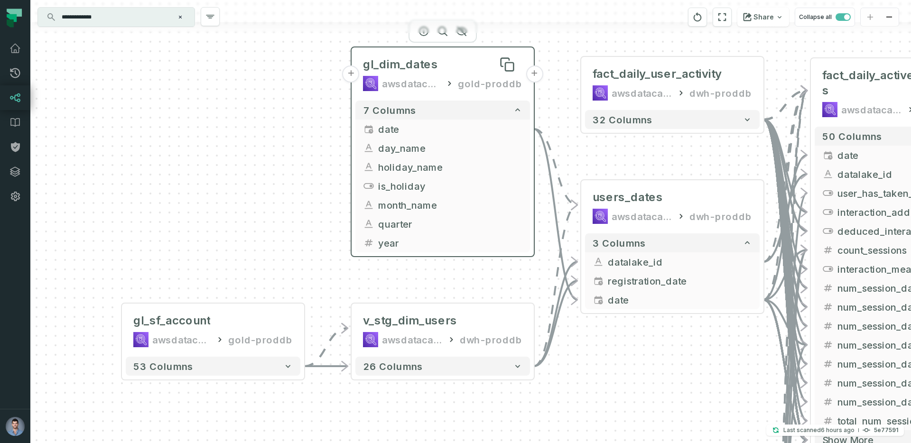
click at [448, 69] on div "gl_dim_dates" at bounding box center [442, 64] width 159 height 15
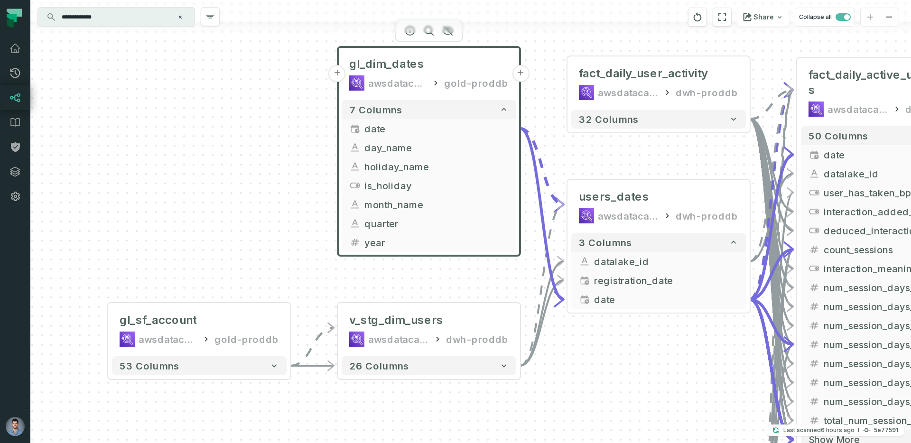
drag, startPoint x: 281, startPoint y: 123, endPoint x: 267, endPoint y: 123, distance: 13.8
click at [267, 123] on div "+ gl_dim_dates awsdatacatalog gold-proddb + 7 columns + date + + day_name + hol…" at bounding box center [470, 221] width 881 height 443
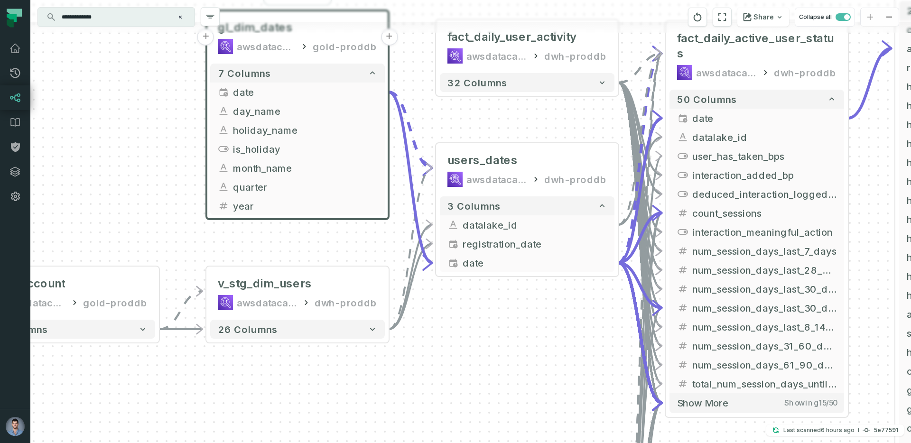
drag, startPoint x: 315, startPoint y: 229, endPoint x: 184, endPoint y: 193, distance: 136.5
click at [184, 193] on div "+ gl_dim_dates awsdatacatalog gold-proddb + 7 columns + date + + day_name + hol…" at bounding box center [470, 221] width 881 height 443
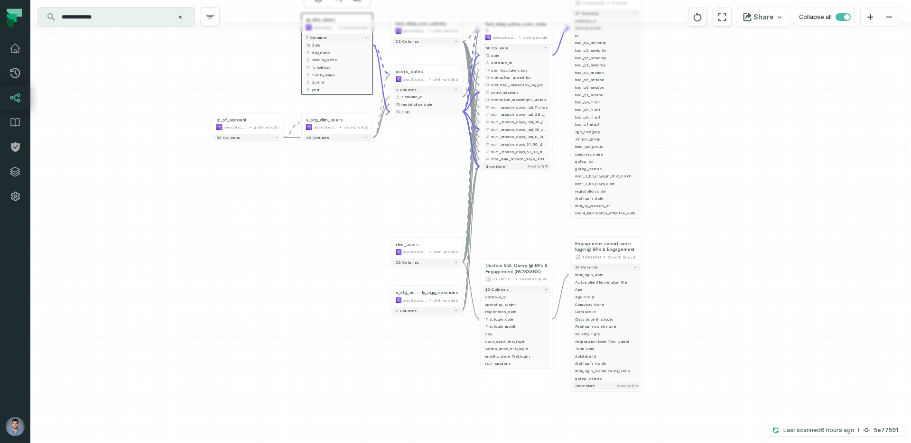
drag, startPoint x: 729, startPoint y: 169, endPoint x: 650, endPoint y: 22, distance: 167.1
click at [650, 21] on div "+ gl_dim_dates awsdatacatalog gold-proddb + 7 columns + date + + day_name + hol…" at bounding box center [470, 221] width 881 height 443
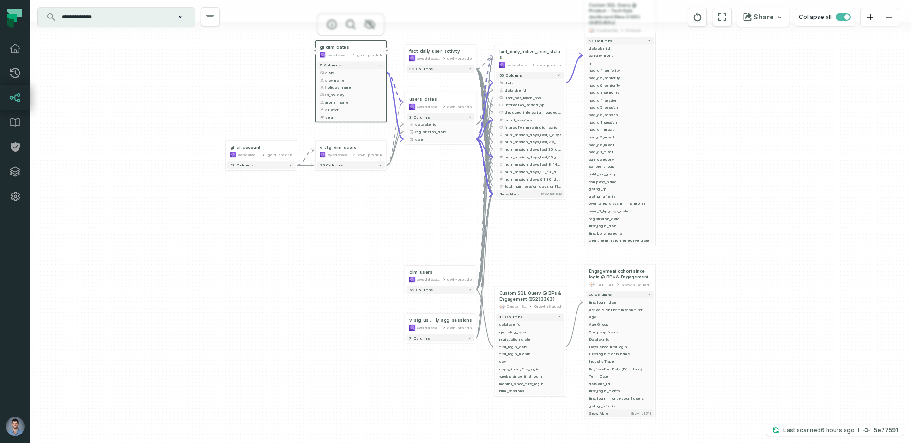
drag, startPoint x: 711, startPoint y: 144, endPoint x: 726, endPoint y: 173, distance: 32.7
click at [726, 173] on div "+ gl_dim_dates awsdatacatalog gold-proddb + 7 columns + date + + day_name + hol…" at bounding box center [470, 221] width 881 height 443
click at [116, 22] on input "**********" at bounding box center [115, 16] width 119 height 15
